Goal: Use online tool/utility: Use online tool/utility

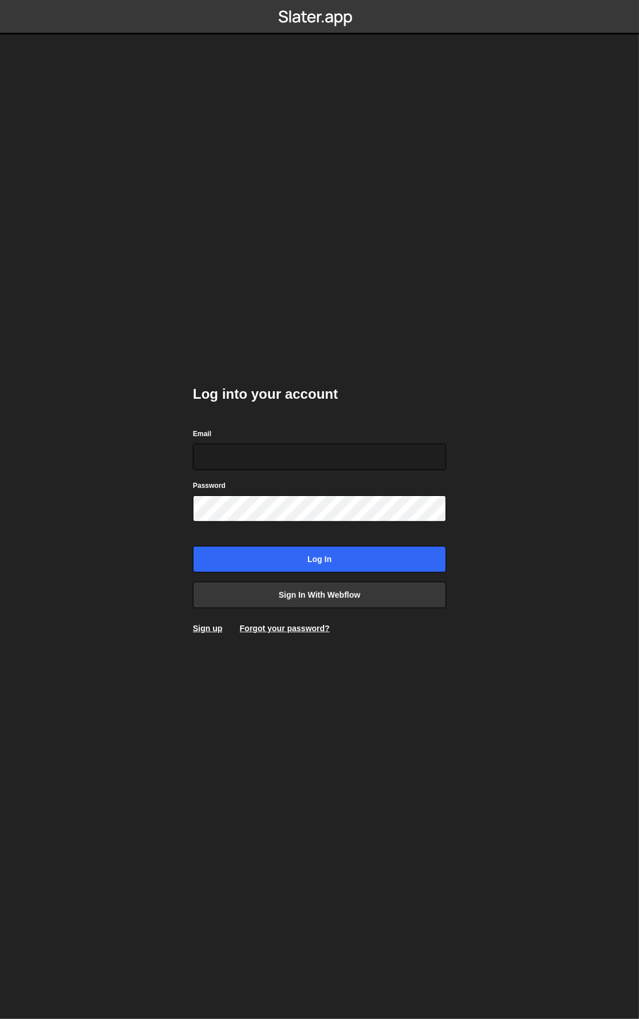
drag, startPoint x: 144, startPoint y: 232, endPoint x: 240, endPoint y: 365, distance: 164.3
click at [144, 233] on body "Log into your account Email Password Log in Sign in with Webflow Sign up Forgot…" at bounding box center [319, 509] width 639 height 1019
click at [272, 448] on input "Email" at bounding box center [319, 457] width 253 height 26
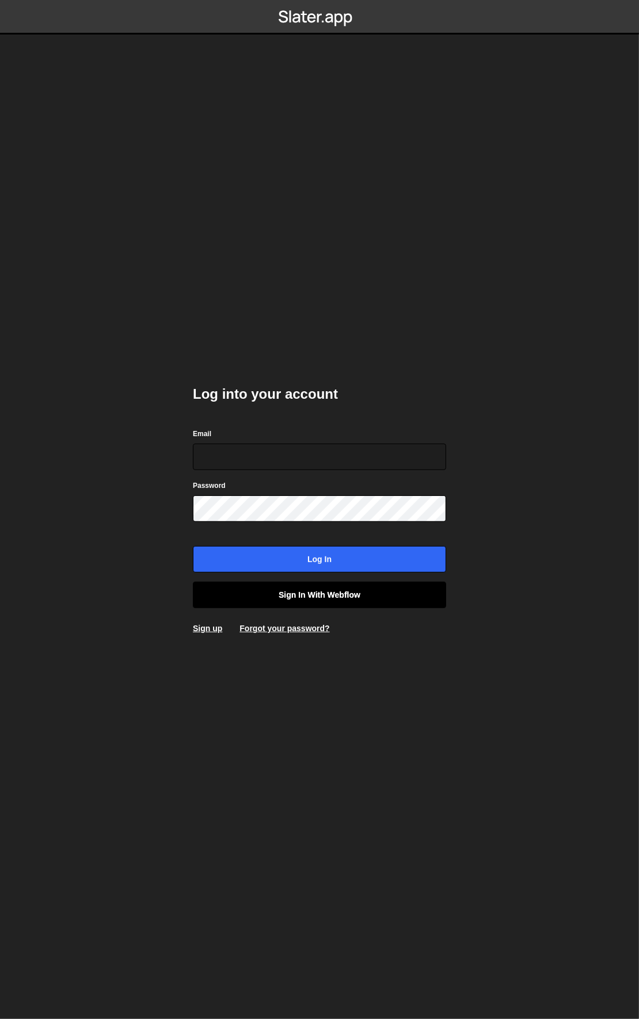
click at [350, 604] on link "Sign in with Webflow" at bounding box center [319, 595] width 253 height 26
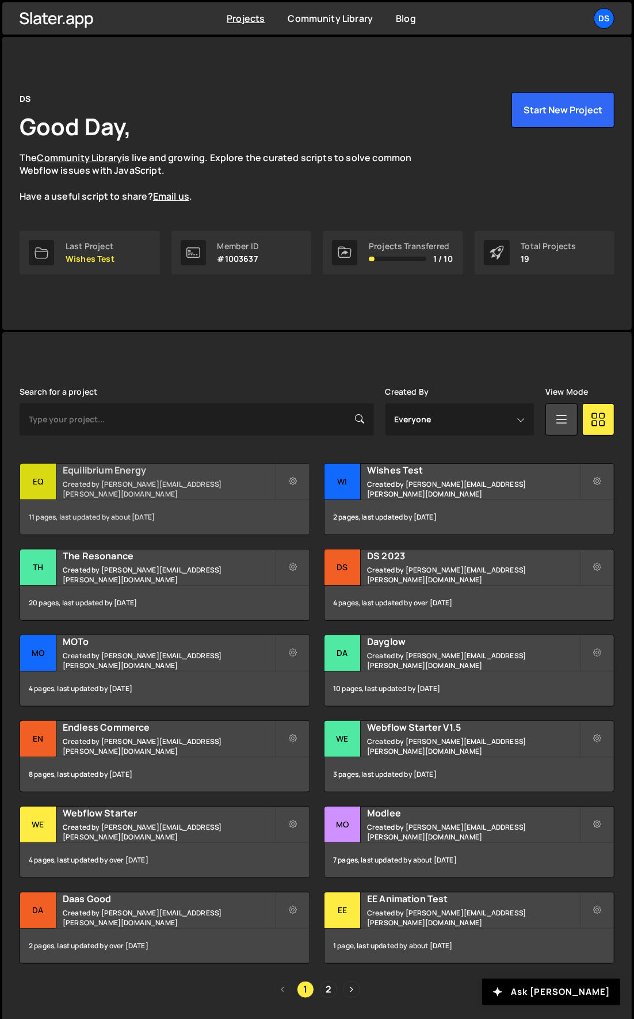
click at [48, 480] on div "Eq" at bounding box center [38, 482] width 36 height 36
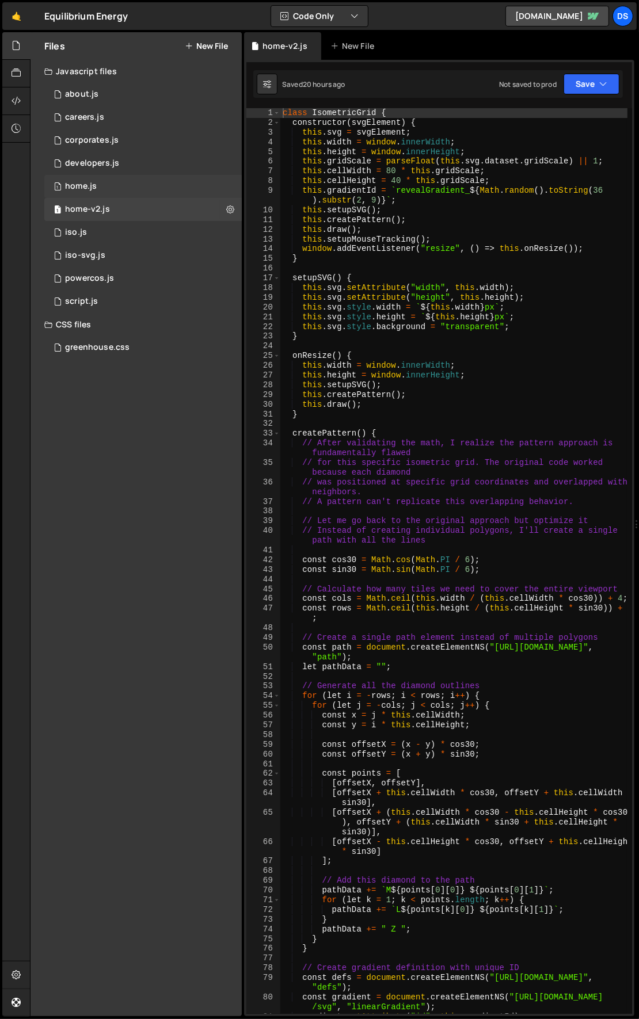
click at [101, 175] on div "1 home.js 0" at bounding box center [142, 186] width 197 height 23
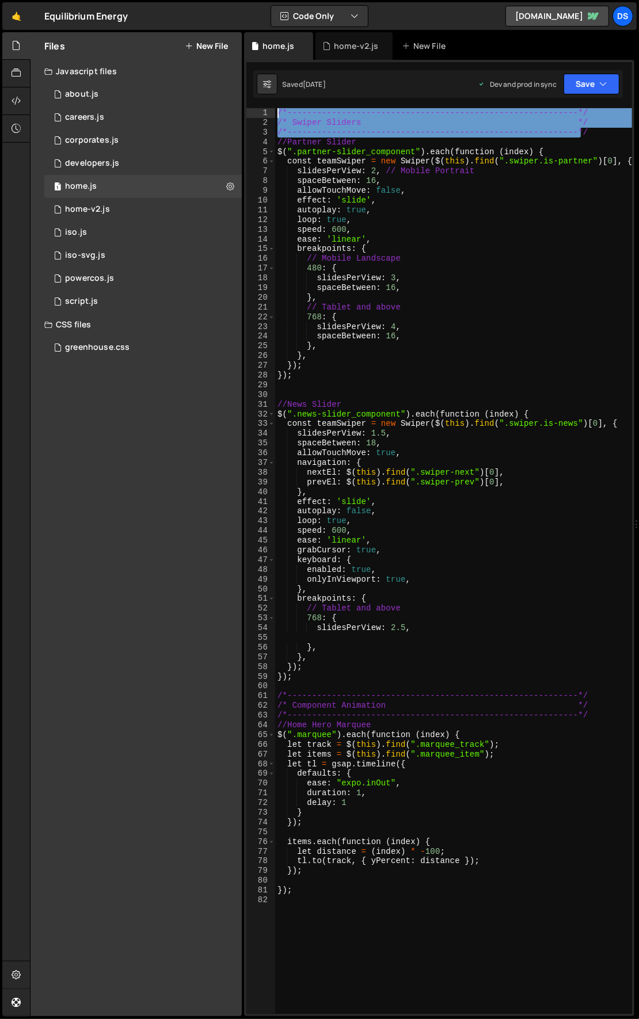
drag, startPoint x: 587, startPoint y: 131, endPoint x: 254, endPoint y: 116, distance: 334.0
click at [254, 116] on div "/*-----------------------------------------------------------*/ 1 2 3 4 5 6 7 8…" at bounding box center [438, 561] width 385 height 906
type textarea "/*-----------------------------------------------------------*/ /* Swiper Slide…"
click at [369, 37] on div "home-v2.js" at bounding box center [353, 46] width 77 height 28
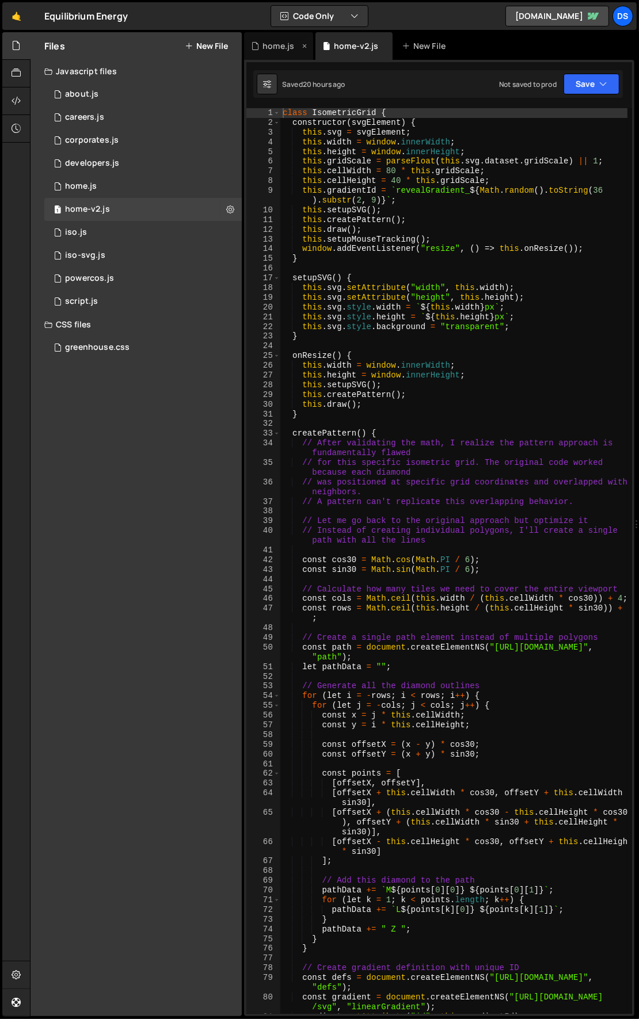
click at [304, 48] on icon at bounding box center [304, 46] width 8 height 12
click at [282, 110] on div "class IsometricGrid { constructor ( svgElement ) { this . svg = svgElement ; th…" at bounding box center [453, 571] width 347 height 926
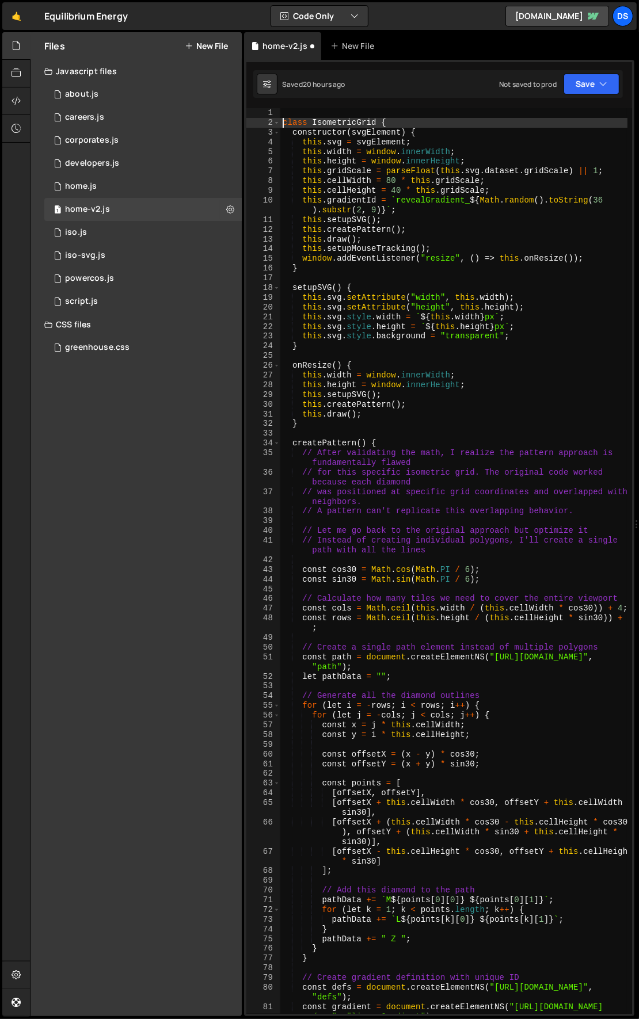
type textarea "class IsometricGrid {"
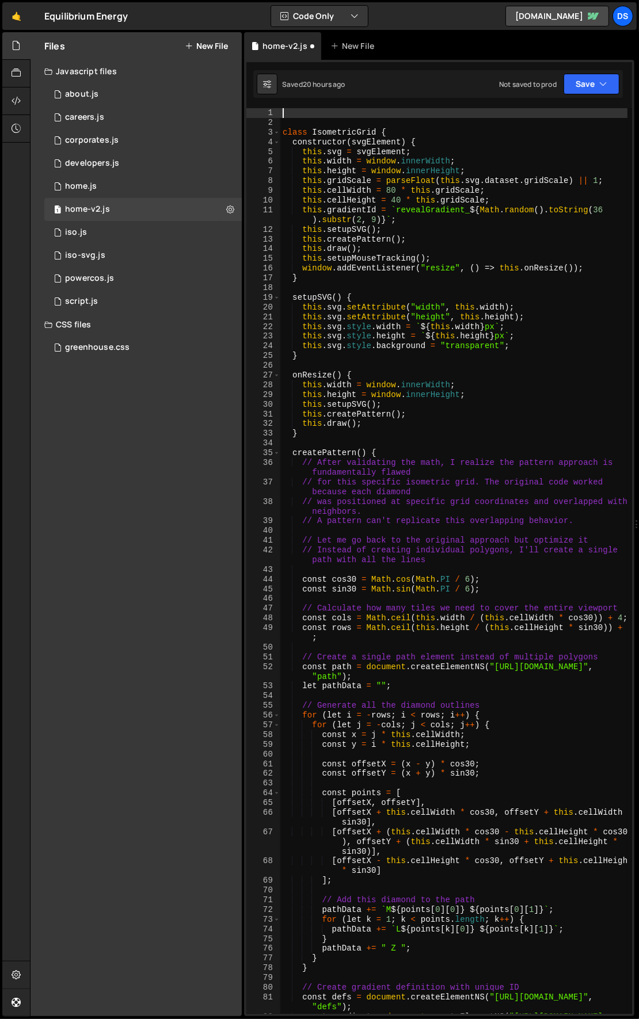
paste textarea "/*-----------------------------------------------------------*/"
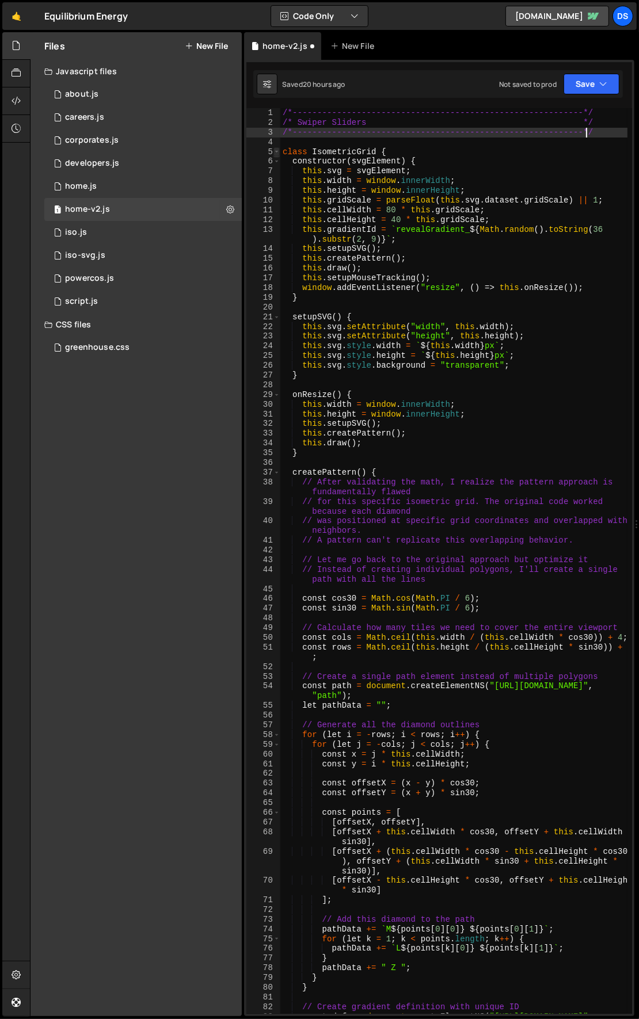
click at [276, 152] on span at bounding box center [276, 152] width 6 height 10
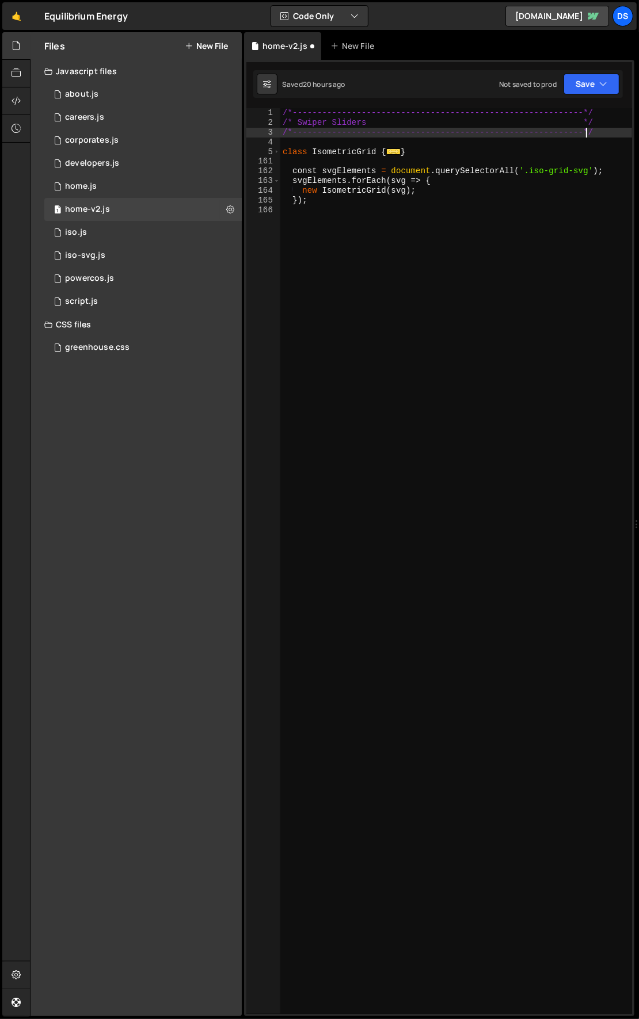
click at [305, 121] on div "/*-----------------------------------------------------------*/ /* Swiper Slide…" at bounding box center [456, 571] width 352 height 926
drag, startPoint x: 297, startPoint y: 122, endPoint x: 363, endPoint y: 123, distance: 66.2
click at [363, 123] on div "/*-----------------------------------------------------------*/ /* Swiper Slide…" at bounding box center [456, 571] width 352 height 926
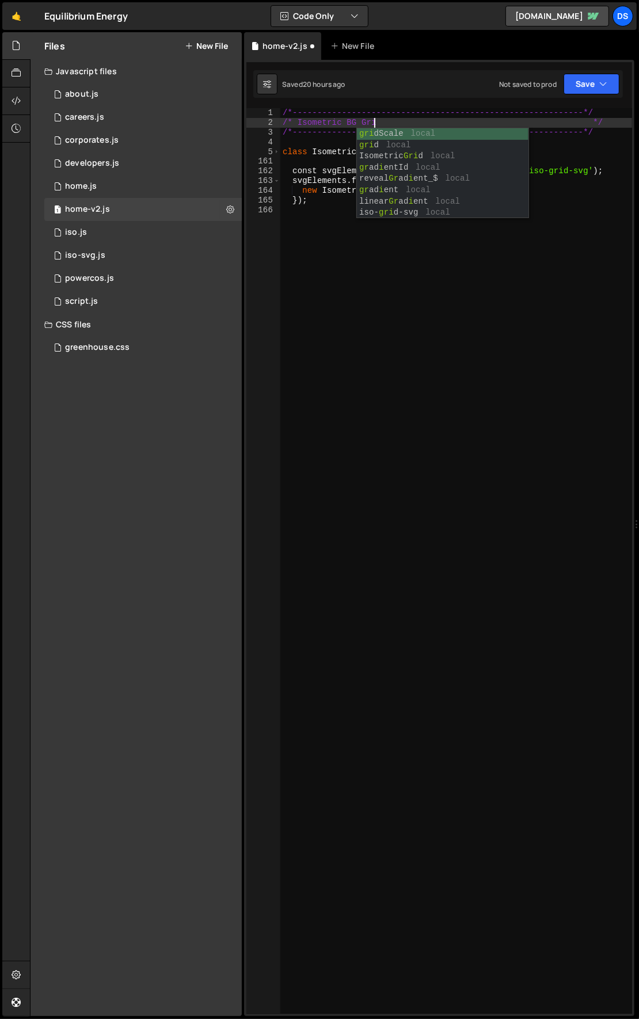
scroll to position [0, 6]
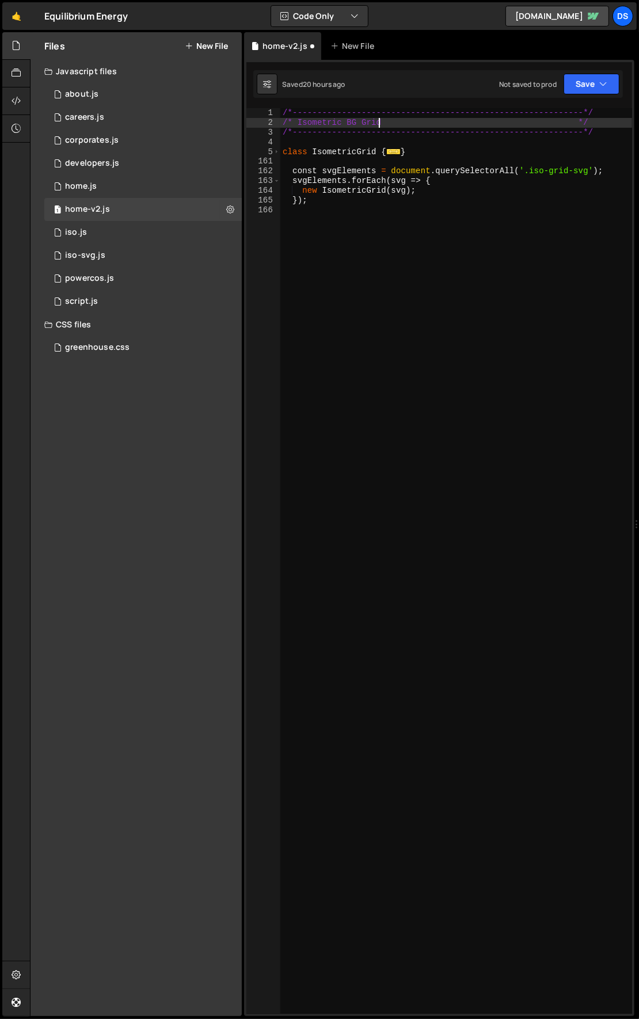
type textarea "/* Isometric BG Grid */"
click at [381, 243] on div "/*-----------------------------------------------------------*/ /* Isometric BG…" at bounding box center [456, 571] width 352 height 926
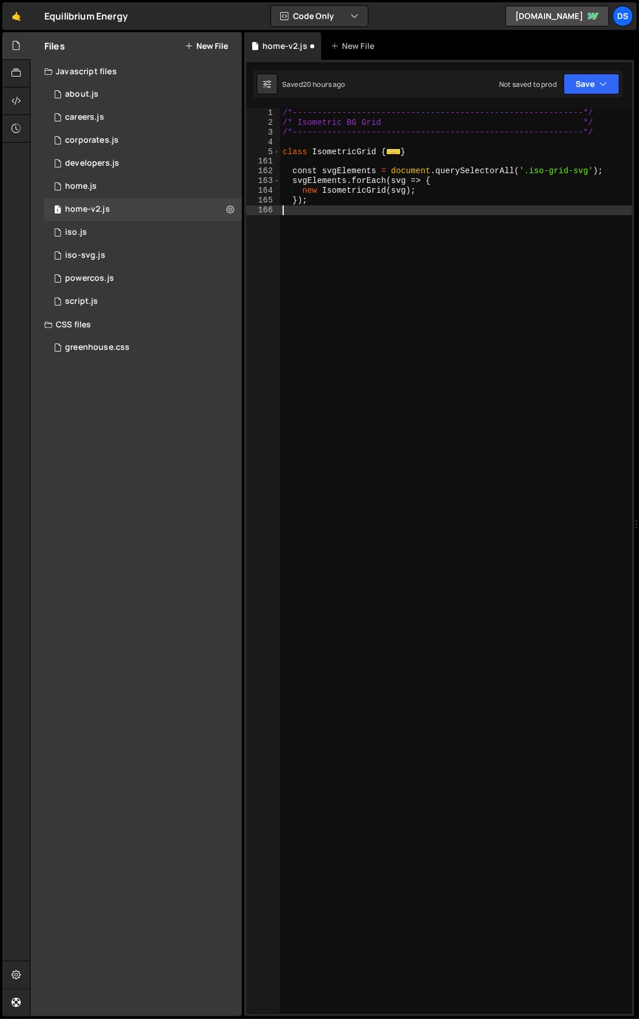
scroll to position [0, 0]
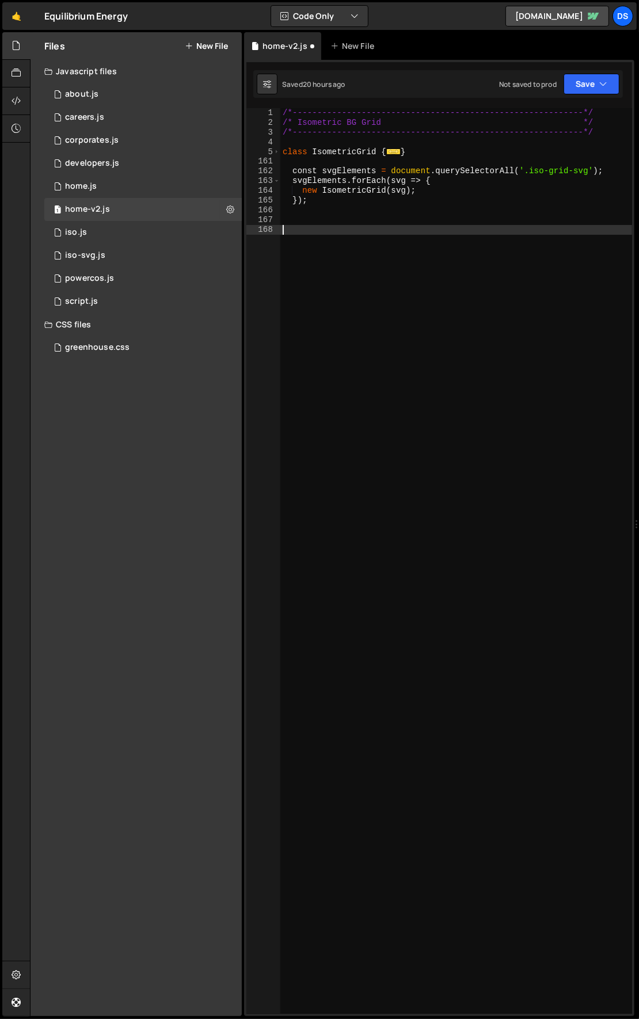
paste textarea "/*-----------------------------------------------------------*/"
click at [301, 234] on div "/*-----------------------------------------------------------*/ /* Isometric BG…" at bounding box center [456, 571] width 352 height 926
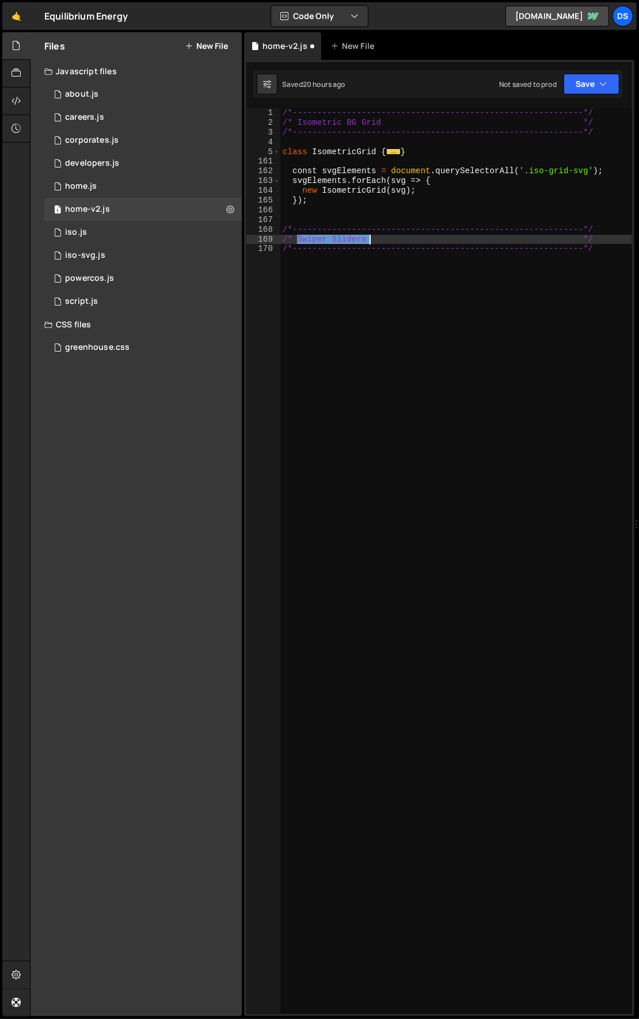
drag, startPoint x: 299, startPoint y: 236, endPoint x: 366, endPoint y: 235, distance: 67.9
click at [366, 235] on div "/*-----------------------------------------------------------*/ /* Isometric BG…" at bounding box center [456, 571] width 352 height 926
click at [495, 280] on div "/*-----------------------------------------------------------*/ /* Isometric BG…" at bounding box center [456, 571] width 352 height 926
type textarea "/*-----------------------------------------------------------*/"
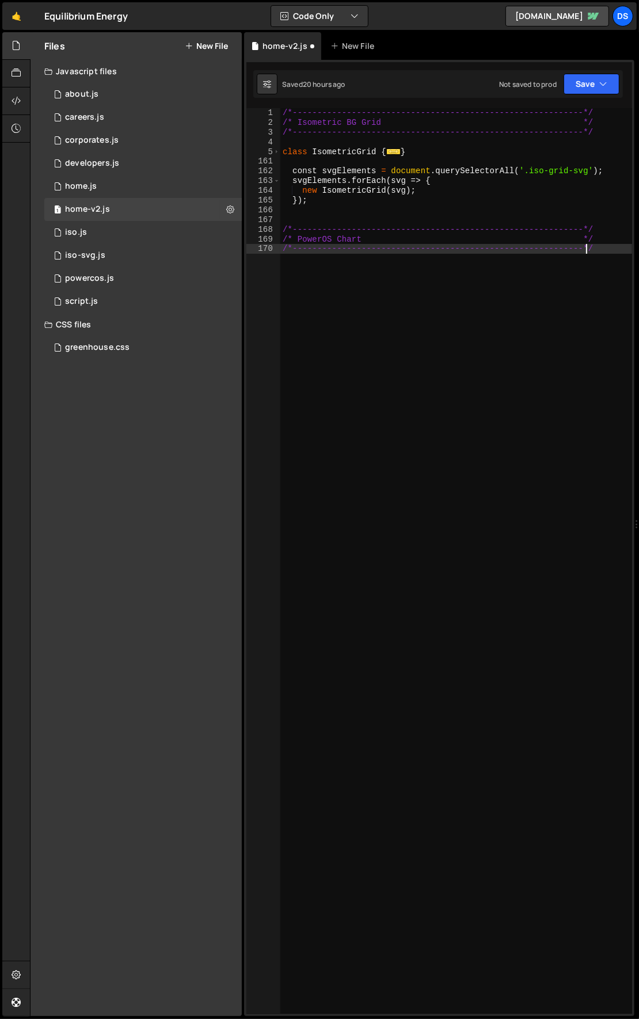
click at [479, 315] on div "/*-----------------------------------------------------------*/ /* Isometric BG…" at bounding box center [456, 571] width 352 height 926
click at [313, 257] on div "/*-----------------------------------------------------------*/ /* Isometric BG…" at bounding box center [456, 571] width 352 height 926
click at [312, 266] on div "/*-----------------------------------------------------------*/ /* Isometric BG…" at bounding box center [456, 571] width 352 height 926
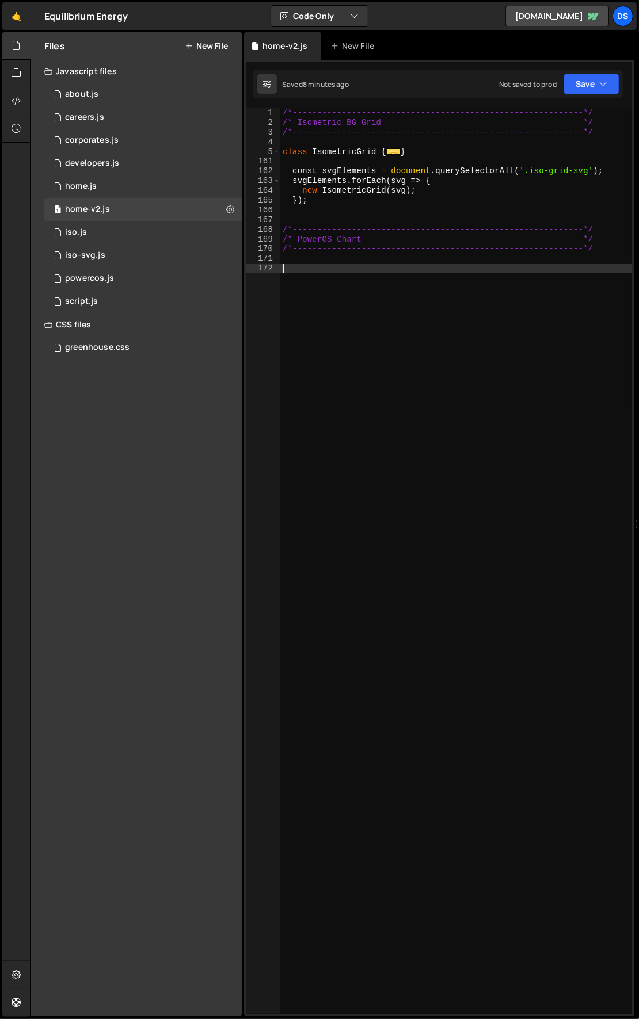
paste textarea "<script>"
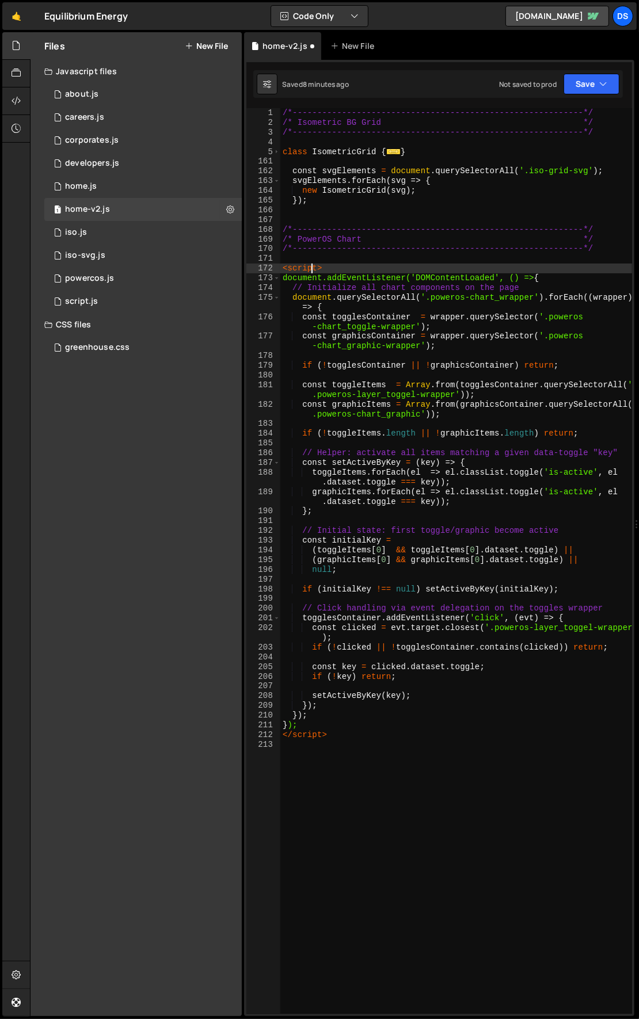
click at [312, 267] on div "/*-----------------------------------------------------------*/ /* Isometric BG…" at bounding box center [456, 571] width 352 height 926
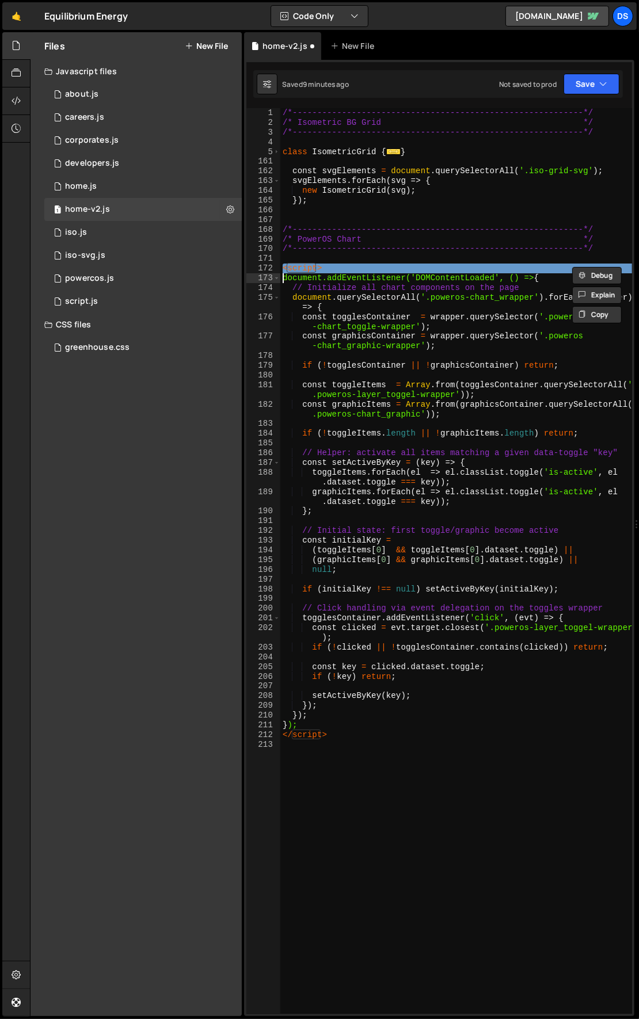
click at [310, 267] on div "/*-----------------------------------------------------------*/ /* Isometric BG…" at bounding box center [456, 571] width 352 height 926
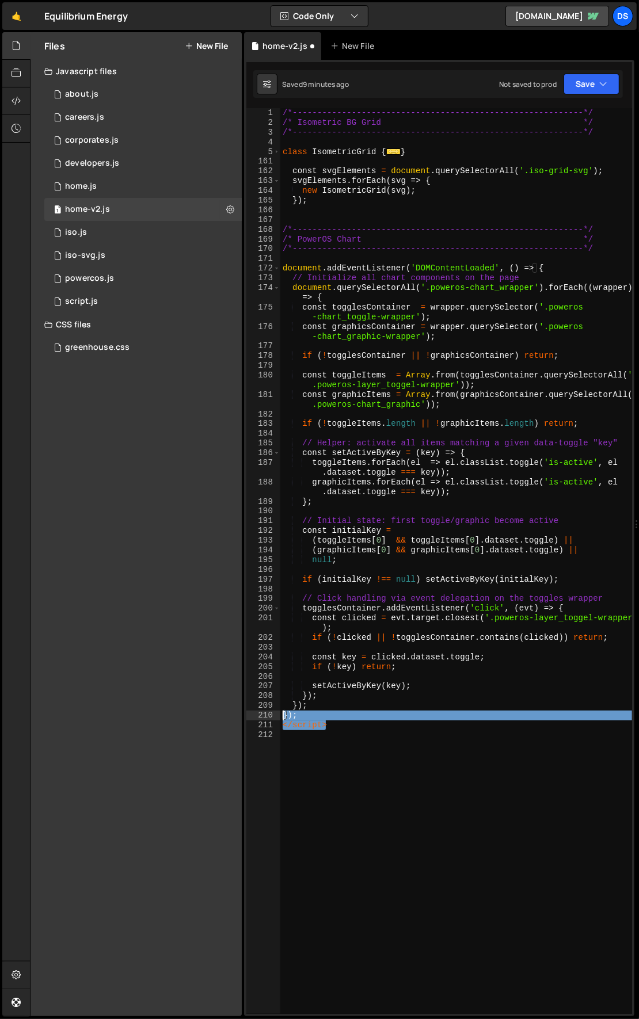
drag, startPoint x: 340, startPoint y: 725, endPoint x: 238, endPoint y: 713, distance: 103.2
click at [238, 713] on div "Files New File Javascript files 1 about.js 0 1 careers.js 0 1 corporates.js 0 1…" at bounding box center [334, 524] width 609 height 984
type textarea "}); </script>"
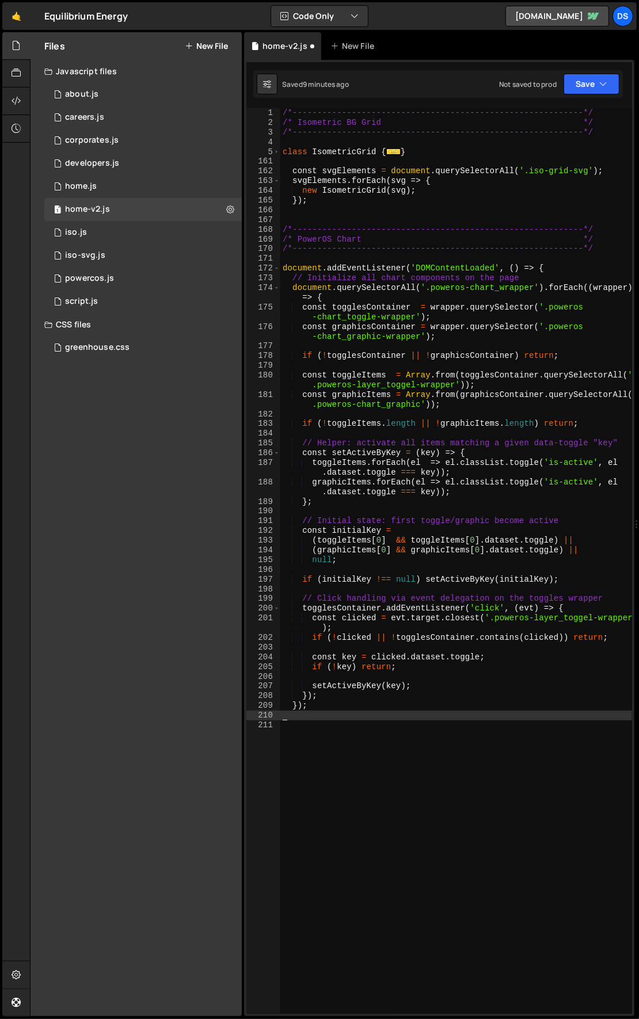
click at [368, 263] on div "/*-----------------------------------------------------------*/ /* Isometric BG…" at bounding box center [456, 571] width 352 height 926
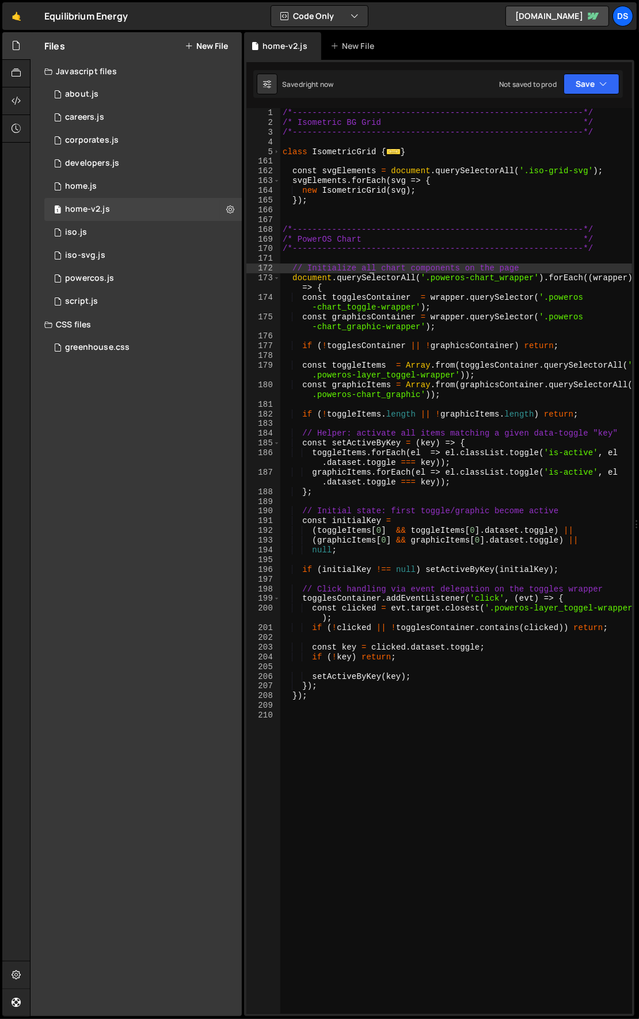
click at [368, 269] on div "/*-----------------------------------------------------------*/ /* Isometric BG…" at bounding box center [456, 571] width 352 height 926
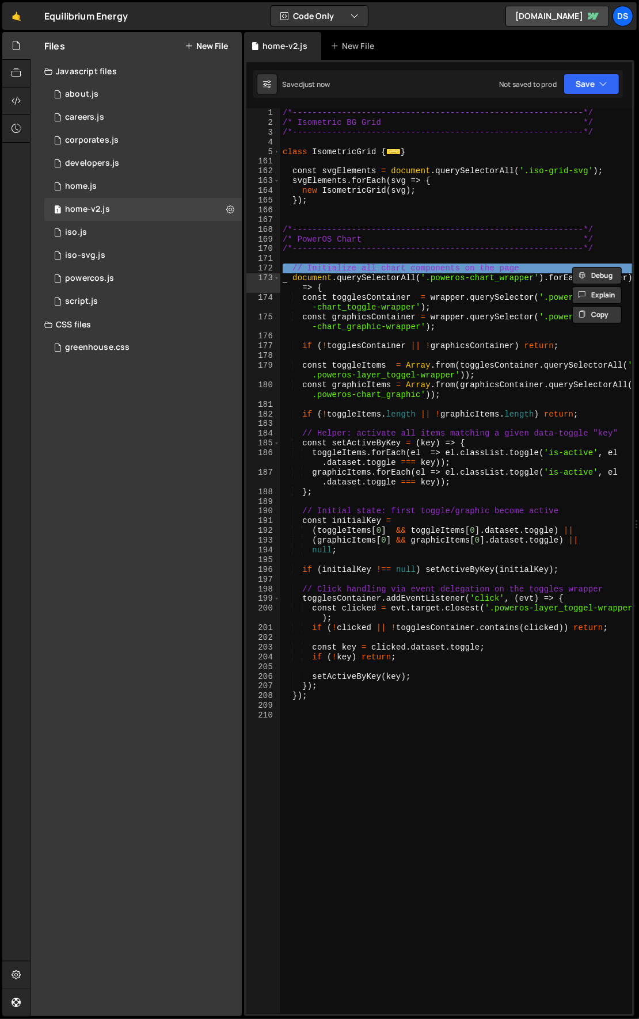
type textarea "document.querySelectorAll('.poweros-chart_wrapper').forEach((wrapper) => {"
